Goal: Information Seeking & Learning: Learn about a topic

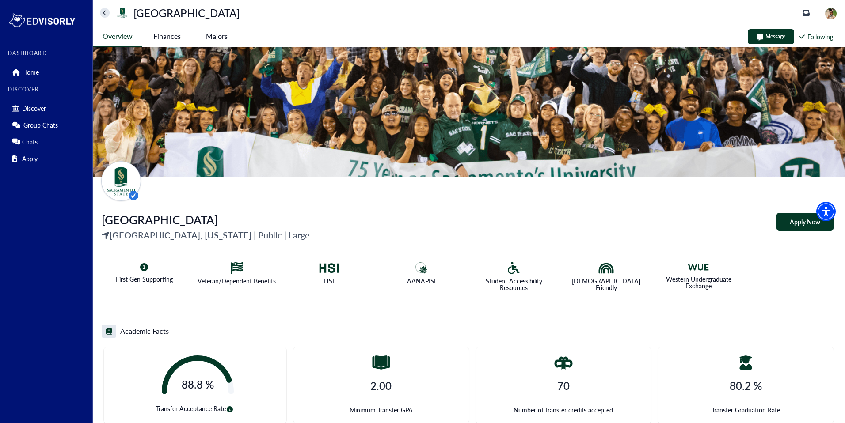
click at [334, 17] on div "Sacramento State Discover" at bounding box center [451, 13] width 703 height 14
